Goal: Task Accomplishment & Management: Manage account settings

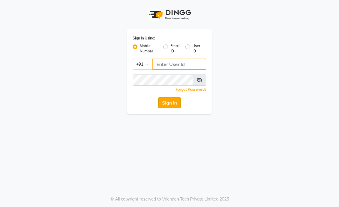
type input "9216555560"
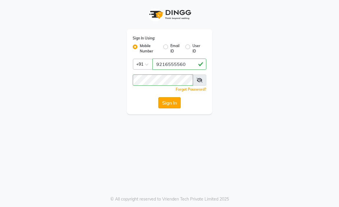
click at [167, 104] on button "Sign In" at bounding box center [169, 102] width 22 height 11
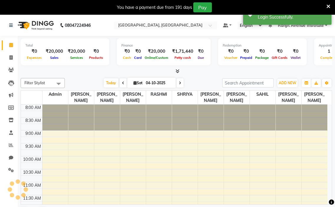
select select "en"
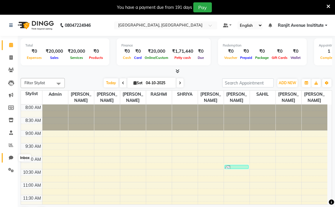
click at [10, 155] on icon at bounding box center [11, 157] width 4 height 4
select select "100"
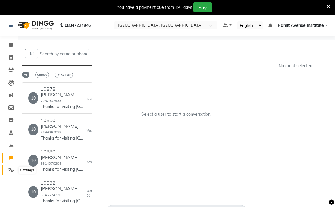
click at [12, 168] on icon at bounding box center [11, 170] width 6 height 4
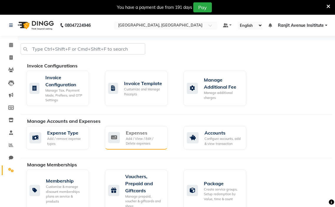
click at [146, 146] on div "Expenses Add / View / Edit / Delete expenses" at bounding box center [136, 138] width 63 height 24
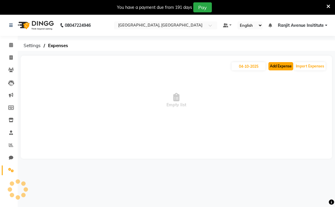
click at [274, 64] on button "Add Expense" at bounding box center [280, 66] width 25 height 8
select select "1"
select select "6947"
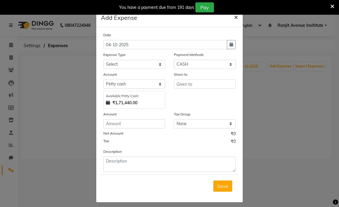
click at [234, 18] on span "×" at bounding box center [236, 16] width 4 height 9
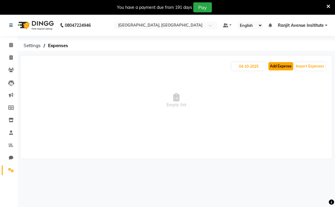
click at [274, 63] on button "Add Expense" at bounding box center [280, 66] width 25 height 8
select select "1"
select select "6947"
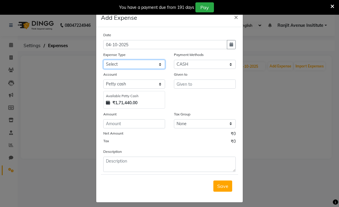
click at [133, 63] on select "Select Advance Salary Bank charges Car maintenance Cash transfer to bank Cash t…" at bounding box center [134, 64] width 62 height 9
select select "18"
click at [103, 60] on select "Select Advance Salary Bank charges Car maintenance Cash transfer to bank Cash t…" at bounding box center [134, 64] width 62 height 9
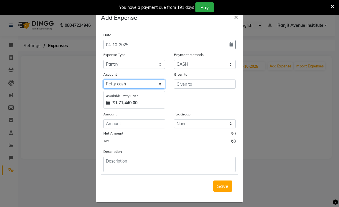
click at [126, 84] on select "Select [PERSON_NAME] cash Default account Expense Account" at bounding box center [134, 83] width 62 height 9
select select "7252"
click at [103, 79] on select "Select [PERSON_NAME] cash Default account Expense Account" at bounding box center [134, 83] width 62 height 9
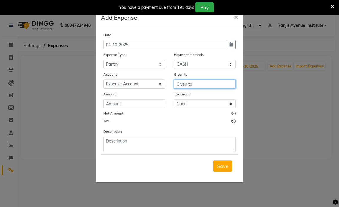
click at [183, 84] on input "text" at bounding box center [205, 83] width 62 height 9
type input "[PERSON_NAME]"
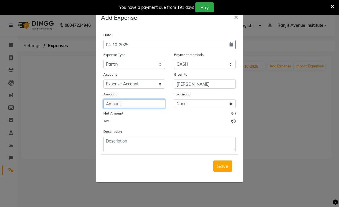
click at [117, 104] on input "number" at bounding box center [134, 103] width 62 height 9
type input "437"
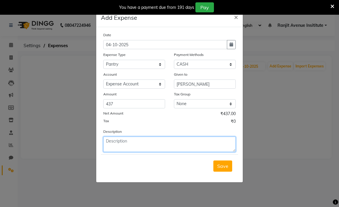
click at [106, 148] on textarea at bounding box center [169, 144] width 132 height 15
type textarea "6MILK,1PC [PERSON_NAME],1 COLD DRINK,50 COFFEE"
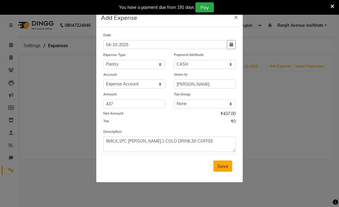
click at [220, 166] on span "Save" at bounding box center [222, 166] width 11 height 6
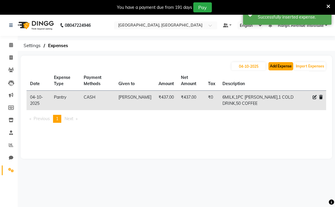
click at [280, 64] on button "Add Expense" at bounding box center [280, 66] width 25 height 8
select select "1"
select select "6947"
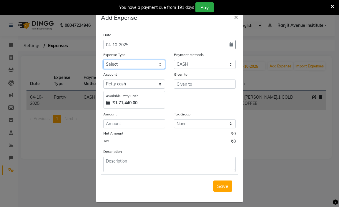
click at [130, 68] on select "Select Advance Salary Bank charges Car maintenance Cash transfer to bank Cash t…" at bounding box center [134, 64] width 62 height 9
select select "1"
click at [103, 60] on select "Select Advance Salary Bank charges Car maintenance Cash transfer to bank Cash t…" at bounding box center [134, 64] width 62 height 9
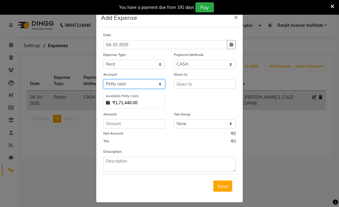
click at [135, 87] on select "Select [PERSON_NAME] cash Default account Expense Account" at bounding box center [134, 83] width 62 height 9
select select "7252"
click at [103, 79] on select "Select [PERSON_NAME] cash Default account Expense Account" at bounding box center [134, 83] width 62 height 9
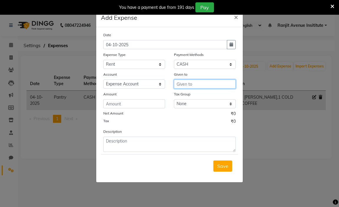
click at [187, 86] on input "text" at bounding box center [205, 83] width 62 height 9
type input "[PERSON_NAME]"
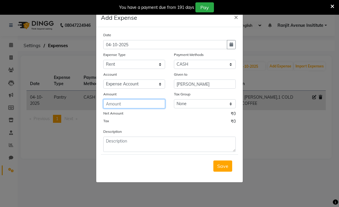
click at [150, 106] on input "number" at bounding box center [134, 103] width 62 height 9
type input "30"
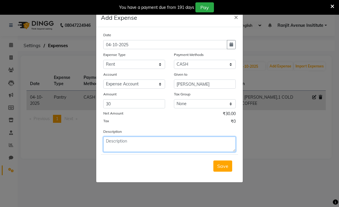
click at [130, 149] on textarea at bounding box center [169, 144] width 132 height 15
type textarea "RENT OF [PERSON_NAME] RTO"
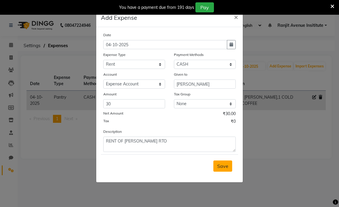
click at [219, 165] on span "Save" at bounding box center [222, 166] width 11 height 6
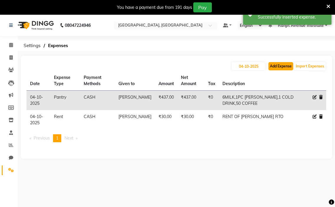
click at [276, 64] on button "Add Expense" at bounding box center [280, 66] width 25 height 8
select select "1"
select select "6947"
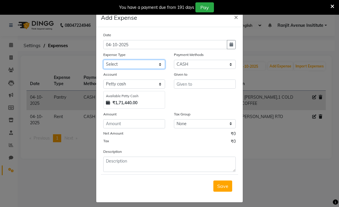
click at [142, 64] on select "Select Advance Salary Bank charges Car maintenance Cash transfer to bank Cash t…" at bounding box center [134, 64] width 62 height 9
select select "17"
click at [103, 60] on select "Select Advance Salary Bank charges Car maintenance Cash transfer to bank Cash t…" at bounding box center [134, 64] width 62 height 9
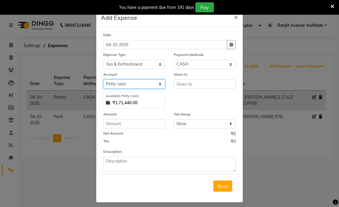
click at [146, 81] on select "Select [PERSON_NAME] cash Default account Expense Account" at bounding box center [134, 83] width 62 height 9
select select "7252"
click at [103, 79] on select "Select [PERSON_NAME] cash Default account Expense Account" at bounding box center [134, 83] width 62 height 9
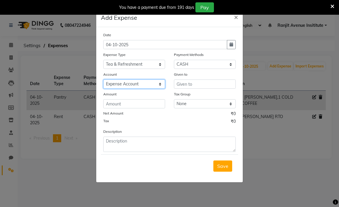
click at [158, 84] on select "Select [PERSON_NAME] cash Default account Expense Account" at bounding box center [134, 83] width 62 height 9
click at [159, 84] on select "Select [PERSON_NAME] cash Default account Expense Account" at bounding box center [134, 83] width 62 height 9
click at [191, 84] on input "text" at bounding box center [205, 83] width 62 height 9
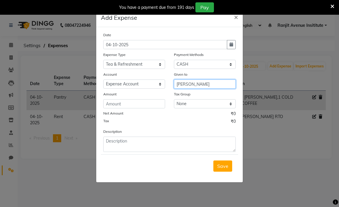
type input "[PERSON_NAME]"
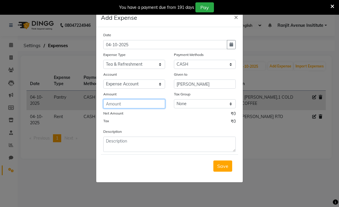
click at [112, 105] on input "number" at bounding box center [134, 103] width 62 height 9
type input "300"
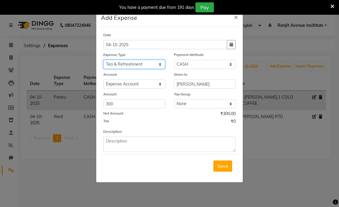
click at [153, 64] on select "Select Advance Salary Bank charges Car maintenance Cash transfer to bank Cash t…" at bounding box center [134, 64] width 62 height 9
select select "10"
click at [103, 60] on select "Select Advance Salary Bank charges Car maintenance Cash transfer to bank Cash t…" at bounding box center [134, 64] width 62 height 9
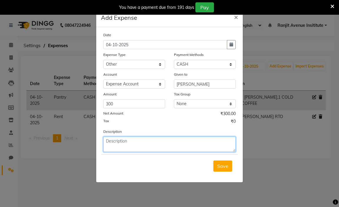
click at [118, 139] on textarea at bounding box center [169, 144] width 132 height 15
type textarea "1 BROOM, 4 MOB"
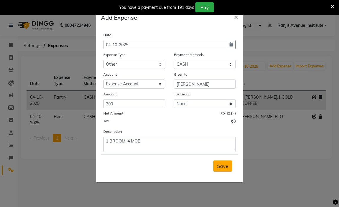
click at [217, 171] on button "Save" at bounding box center [222, 165] width 19 height 11
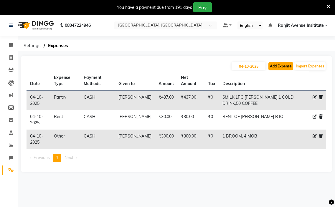
click at [280, 68] on button "Add Expense" at bounding box center [280, 66] width 25 height 8
select select "1"
select select "6947"
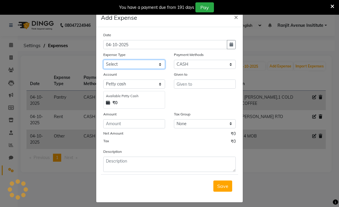
click at [150, 67] on select "Select Advance Salary Bank charges Car maintenance Cash transfer to bank Cash t…" at bounding box center [134, 64] width 62 height 9
click at [103, 60] on select "Select Advance Salary Bank charges Car maintenance Cash transfer to bank Cash t…" at bounding box center [134, 64] width 62 height 9
click at [152, 62] on select "Select Advance Salary Bank charges Car maintenance Cash transfer to bank Cash t…" at bounding box center [134, 64] width 62 height 9
select select "17"
click at [103, 60] on select "Select Advance Salary Bank charges Car maintenance Cash transfer to bank Cash t…" at bounding box center [134, 64] width 62 height 9
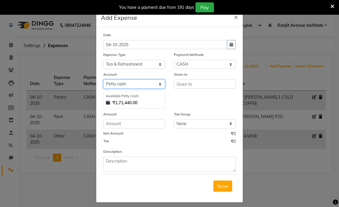
click at [120, 86] on select "Select [PERSON_NAME] cash Default account Expense Account" at bounding box center [134, 83] width 62 height 9
select select "7252"
click at [103, 79] on select "Select [PERSON_NAME] cash Default account Expense Account" at bounding box center [134, 83] width 62 height 9
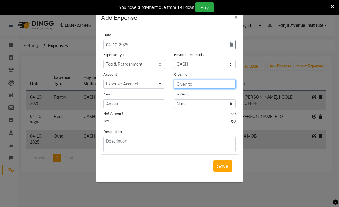
click at [195, 83] on input "text" at bounding box center [205, 83] width 62 height 9
type input "1"
type input "[PERSON_NAME] & [PERSON_NAME] DI"
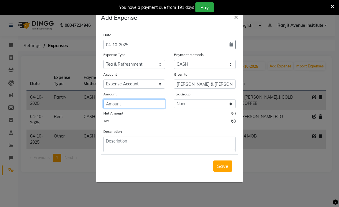
click at [134, 106] on input "number" at bounding box center [134, 103] width 62 height 9
type input "100"
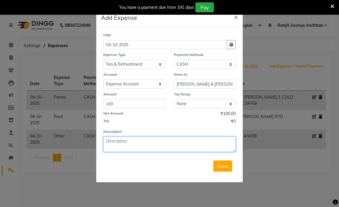
click at [123, 142] on textarea at bounding box center [169, 144] width 132 height 15
click at [167, 143] on textarea "LUNCH EXPENSE OF [PERSON_NAME]" at bounding box center [169, 144] width 132 height 15
click at [189, 138] on textarea "LUNCH EXPENSE OF [PERSON_NAME] & [PERSON_NAME]" at bounding box center [169, 144] width 132 height 15
type textarea "LUNCH EXPENSE OF [PERSON_NAME] & [PERSON_NAME] DI ON DUSHERA"
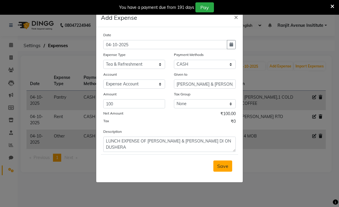
click at [218, 167] on span "Save" at bounding box center [222, 166] width 11 height 6
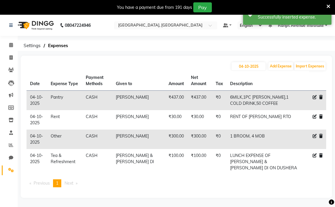
click at [327, 6] on icon at bounding box center [328, 6] width 4 height 5
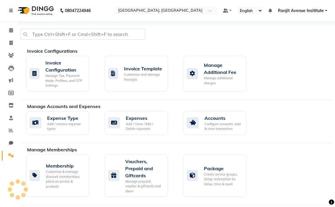
select select "100"
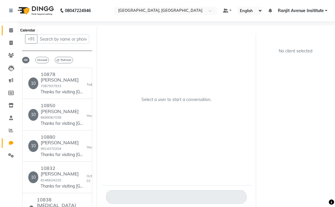
drag, startPoint x: 11, startPoint y: 29, endPoint x: 11, endPoint y: 23, distance: 5.9
click at [11, 29] on icon at bounding box center [11, 30] width 4 height 4
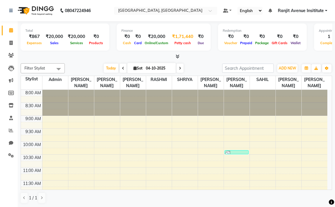
click at [172, 36] on div "₹1,71,440" at bounding box center [183, 36] width 26 height 7
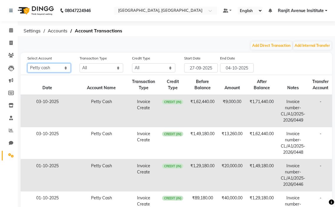
click at [69, 66] on select "All [PERSON_NAME] cash Default account Expense Account" at bounding box center [48, 67] width 43 height 9
select select "7252"
click at [27, 63] on select "All [PERSON_NAME] cash Default account Expense Account" at bounding box center [48, 67] width 43 height 9
